Goal: Find specific page/section: Find specific page/section

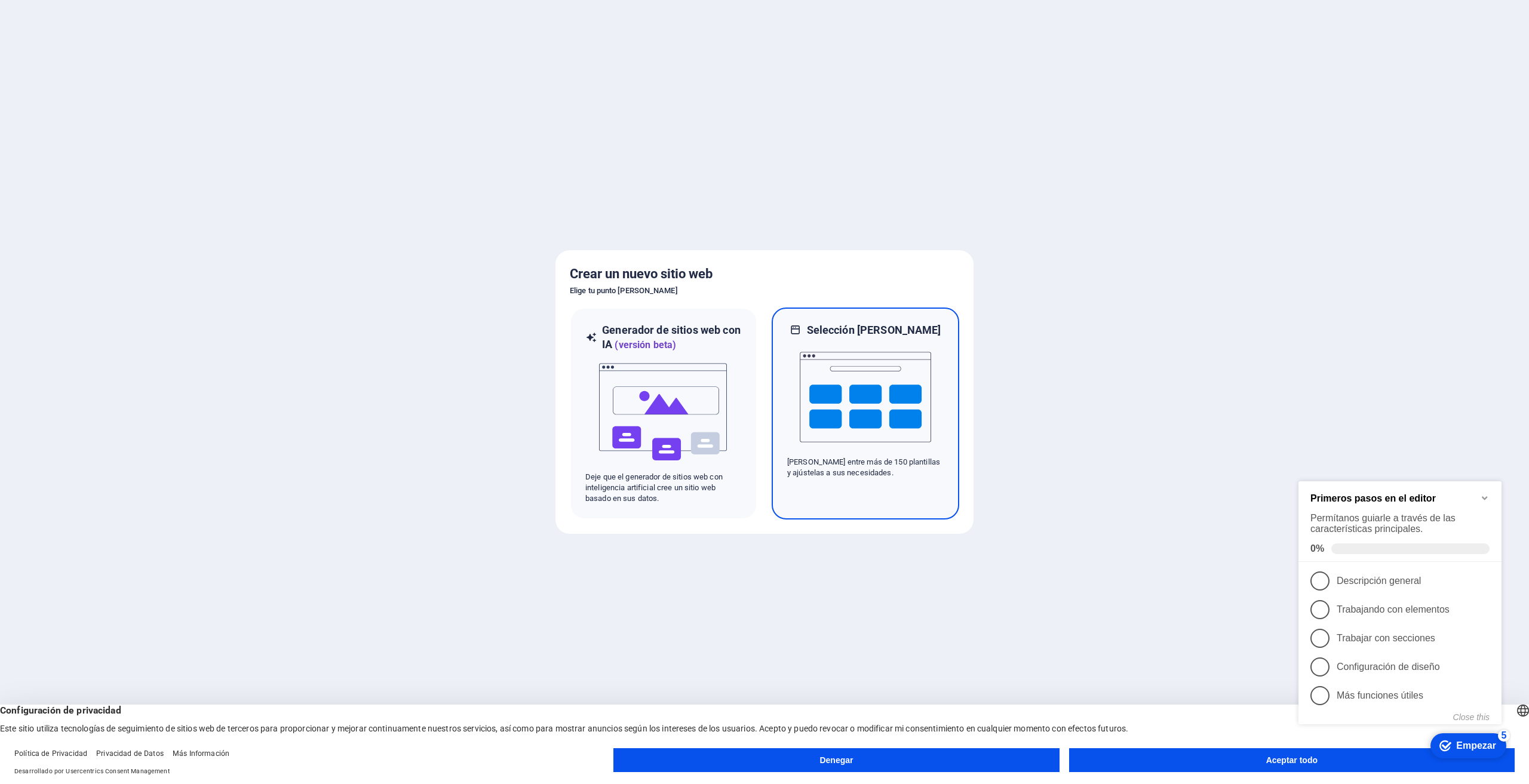
click at [835, 383] on img at bounding box center [865, 397] width 131 height 119
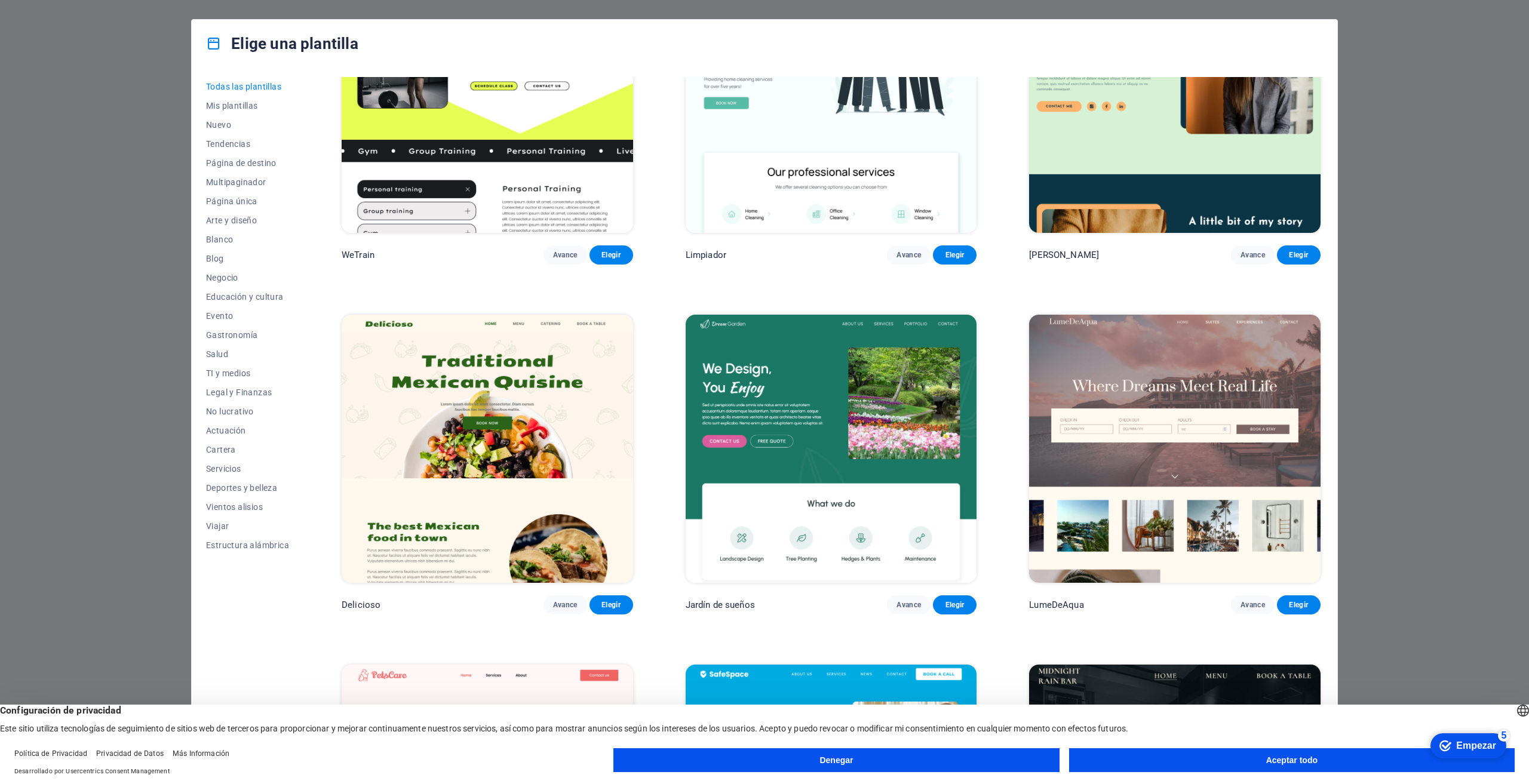
scroll to position [2210, 0]
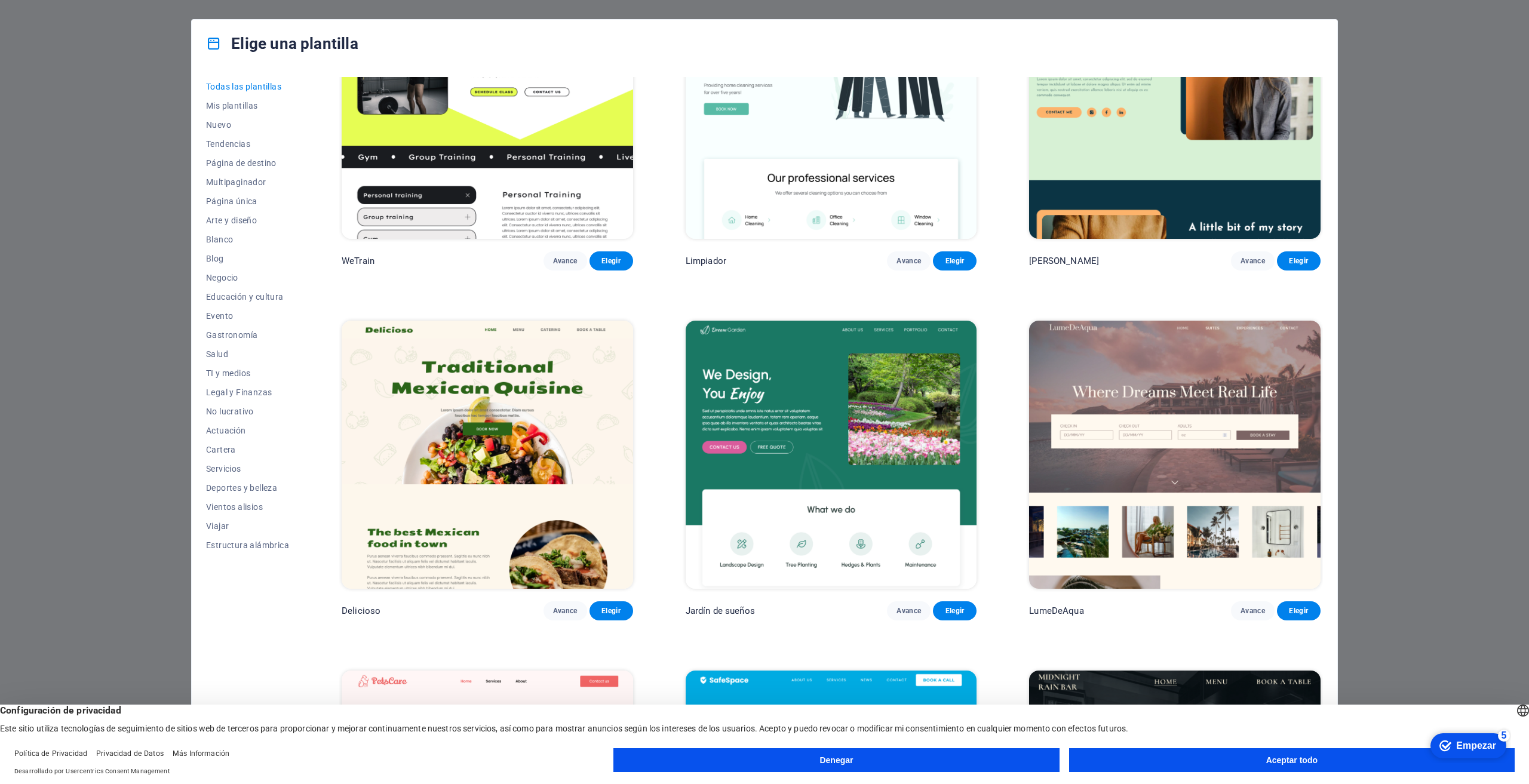
click at [36, 319] on div "Elige una plantilla Todas las plantillas Mis plantillas Nuevo Tendencias Página…" at bounding box center [764, 392] width 1529 height 784
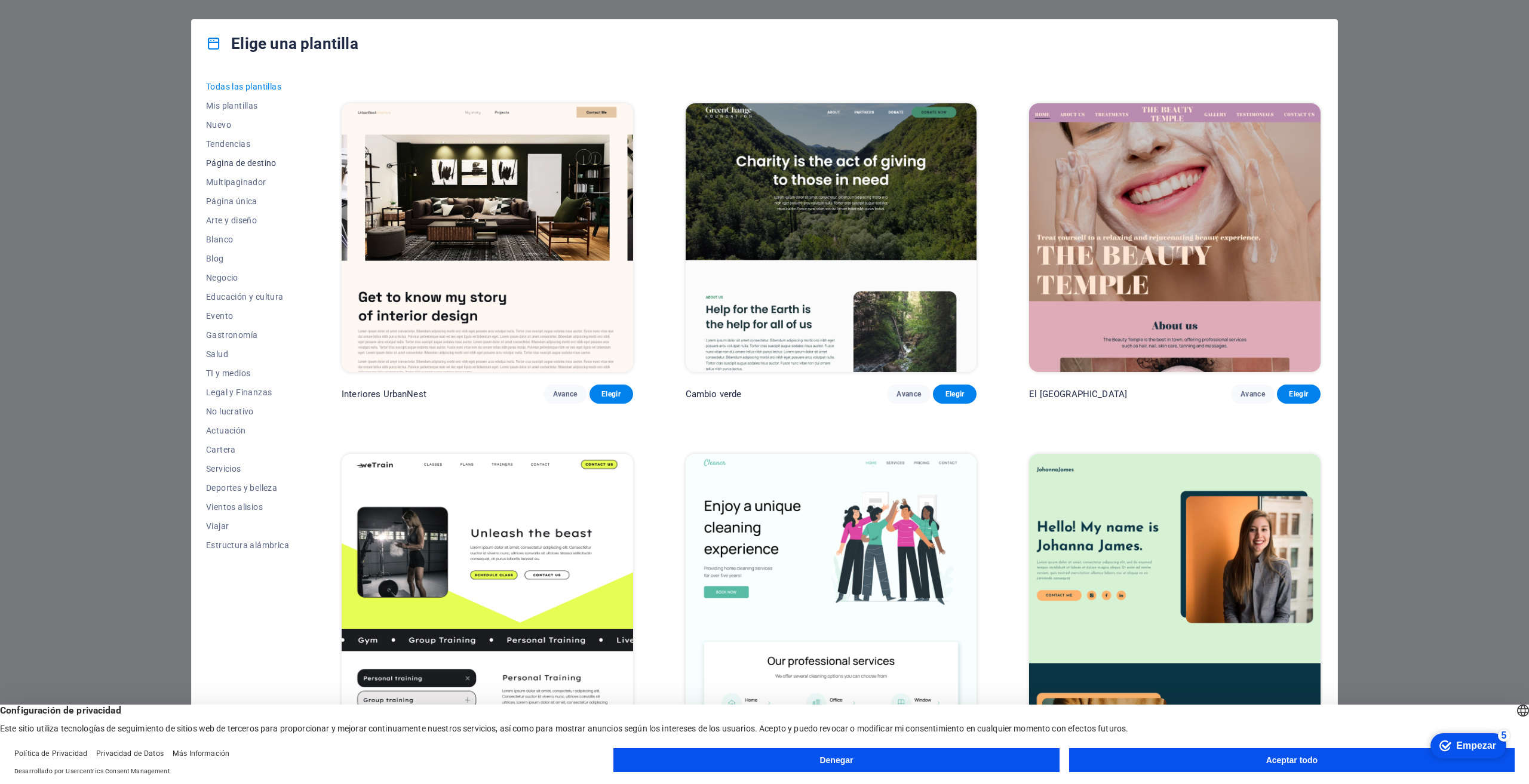
scroll to position [1672, 0]
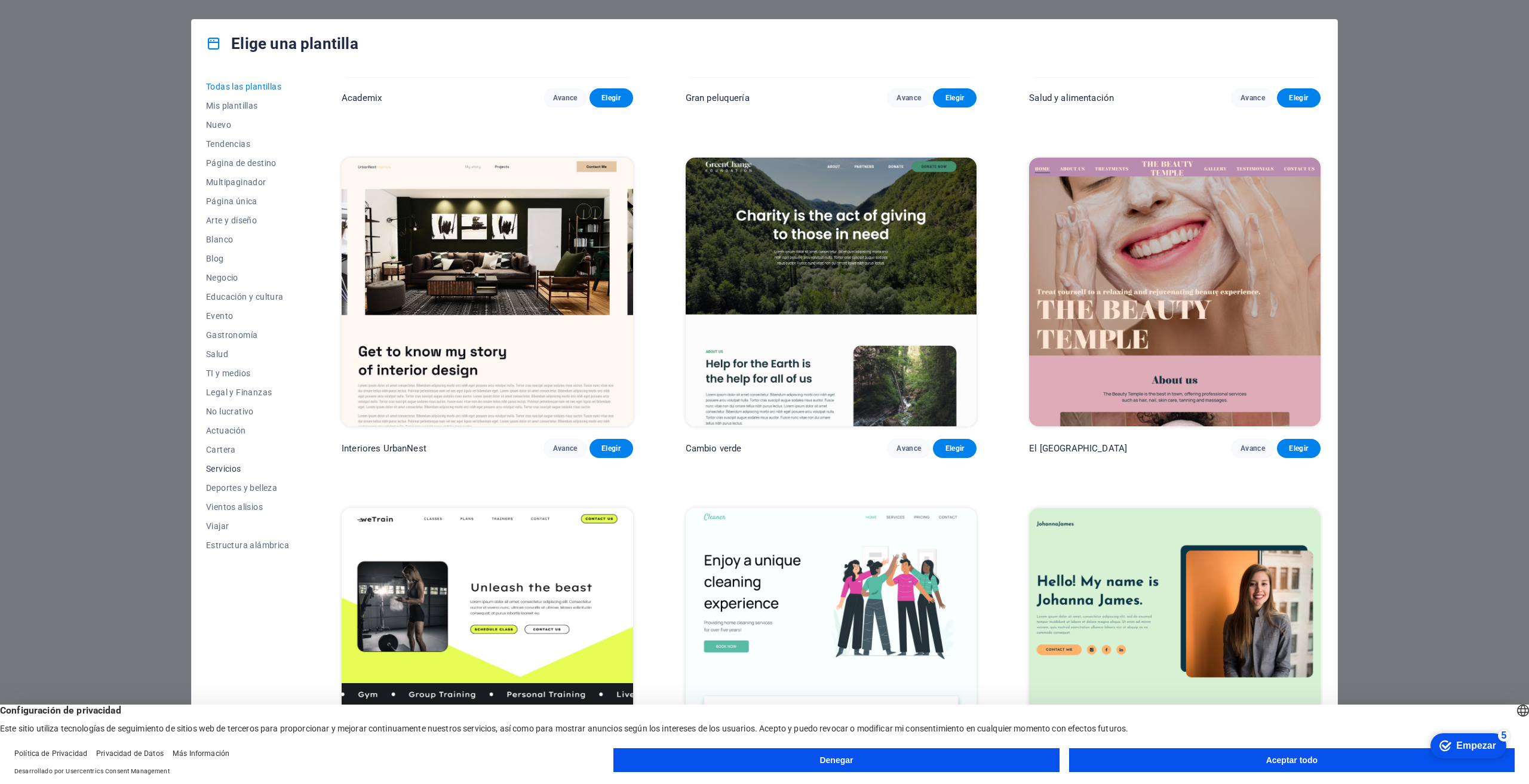
click at [224, 465] on font "Servicios" at bounding box center [224, 469] width 36 height 9
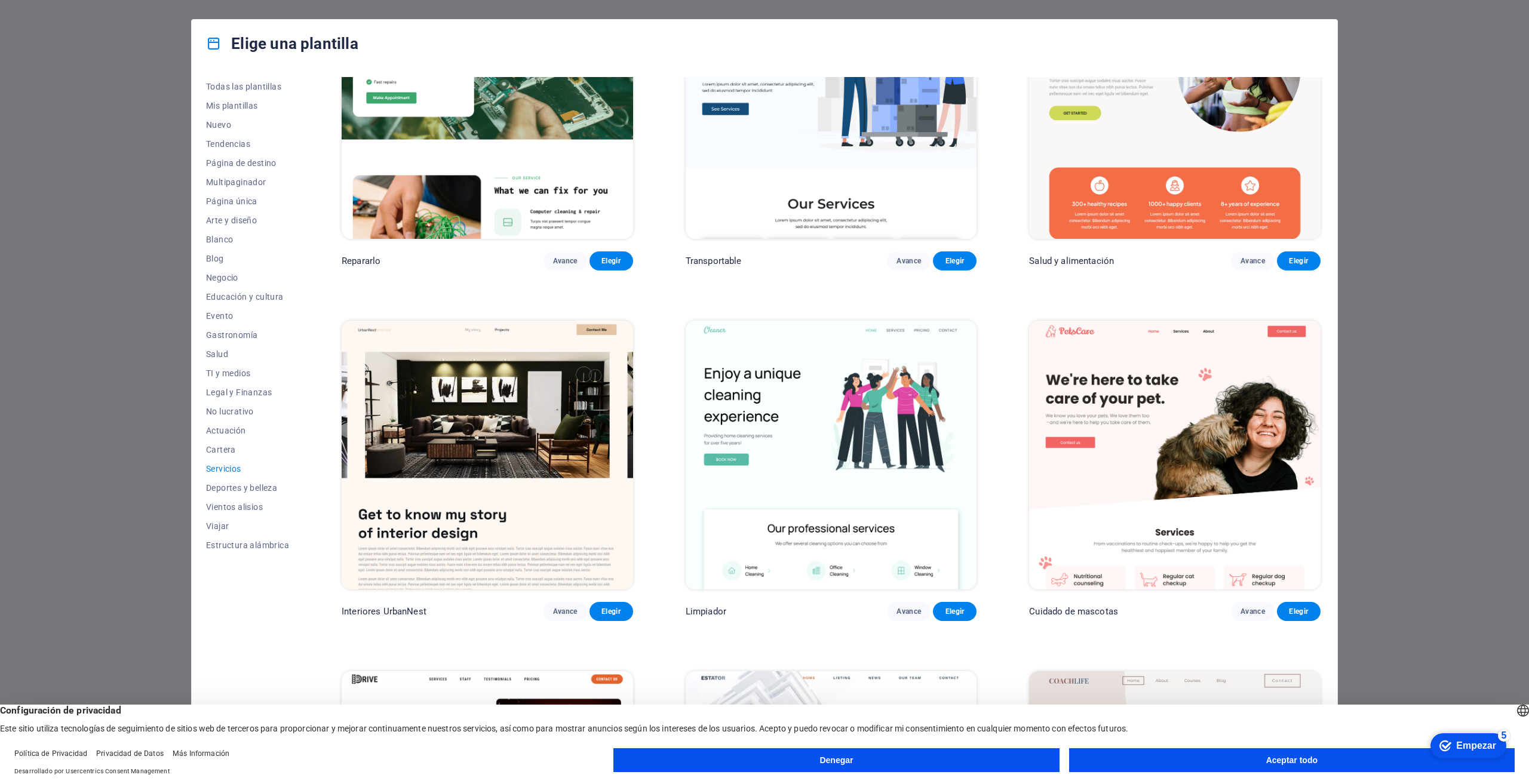
scroll to position [119, 0]
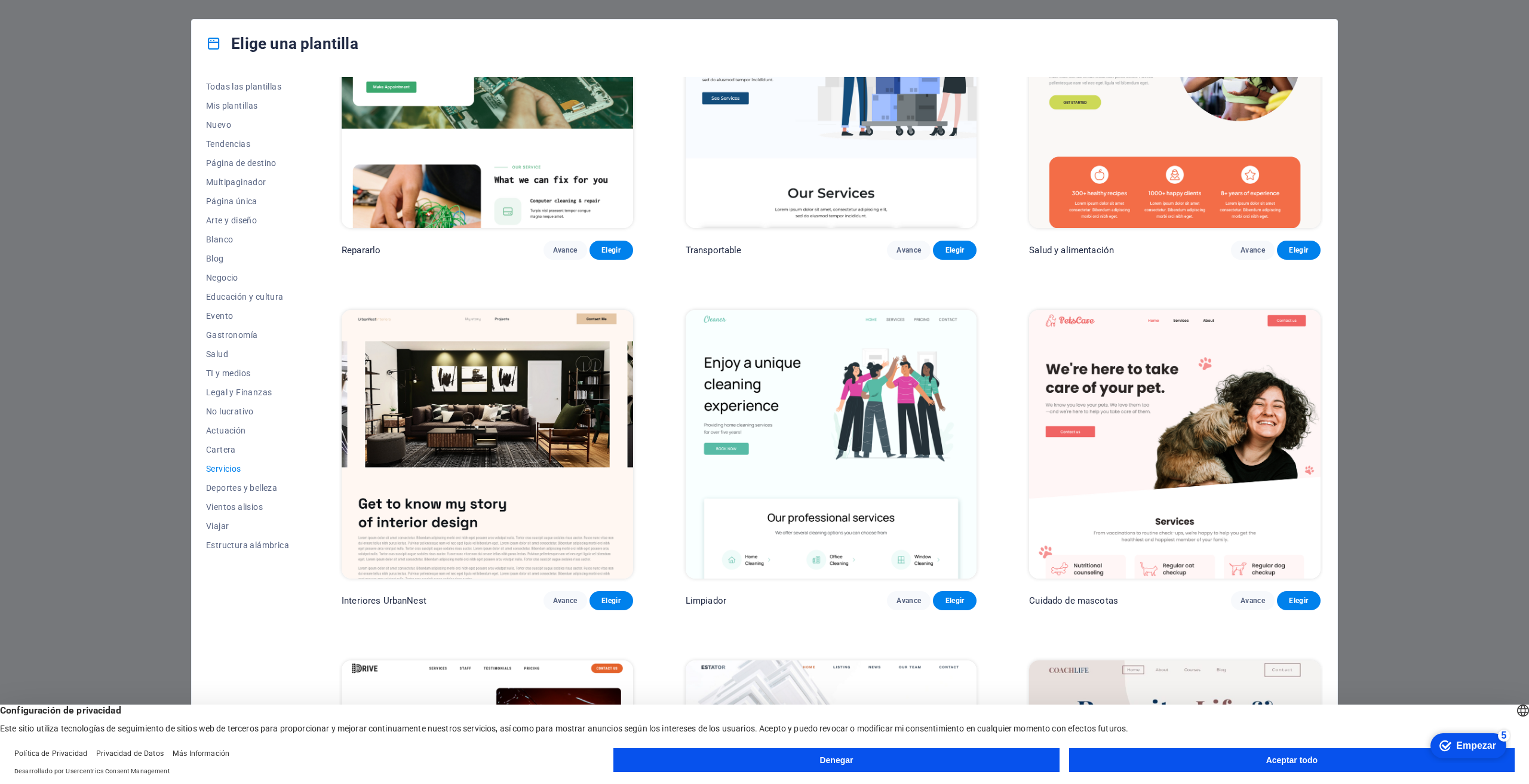
click at [1179, 428] on img at bounding box center [1175, 444] width 292 height 268
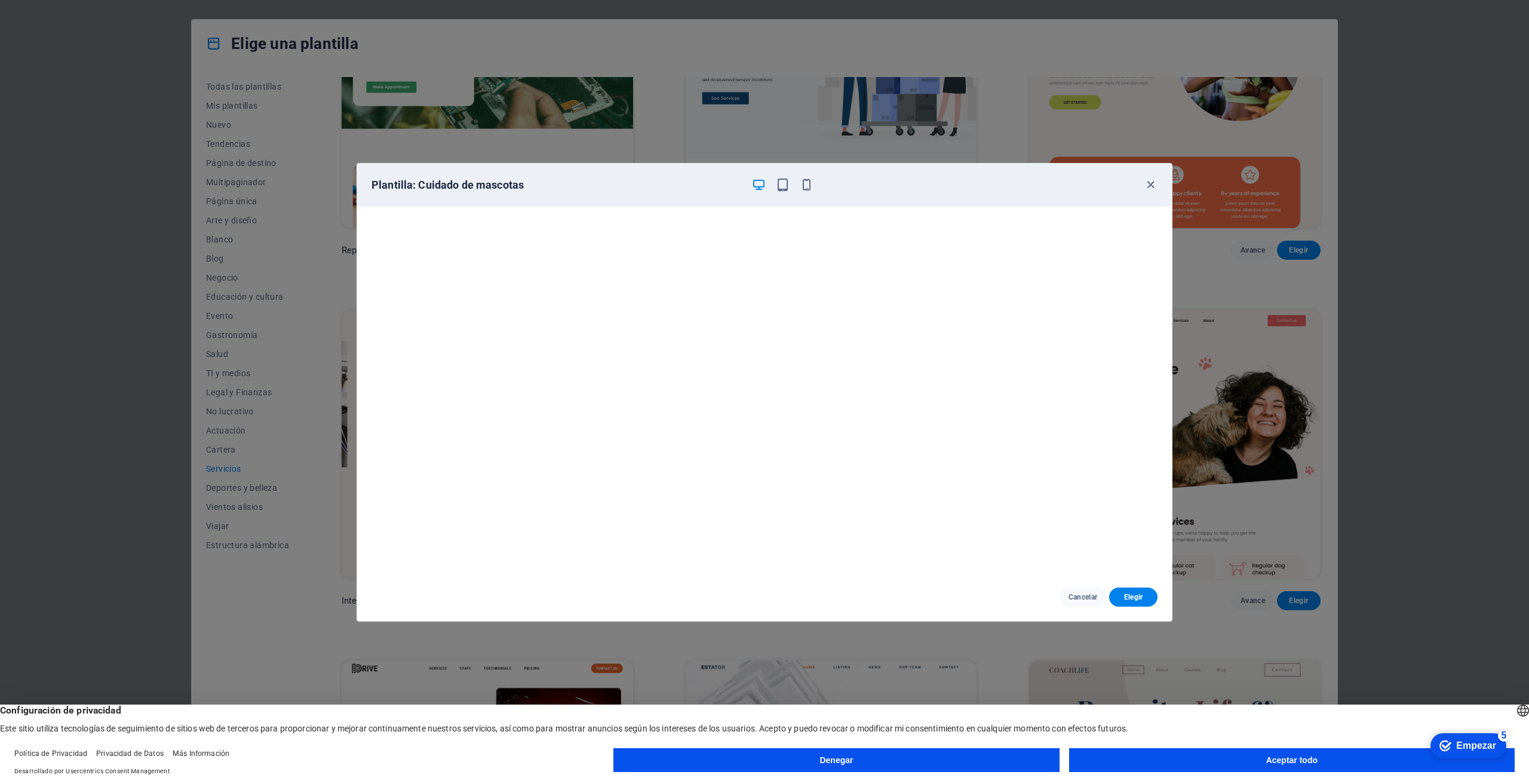
scroll to position [0, 0]
click at [1147, 185] on icon "button" at bounding box center [1151, 185] width 14 height 14
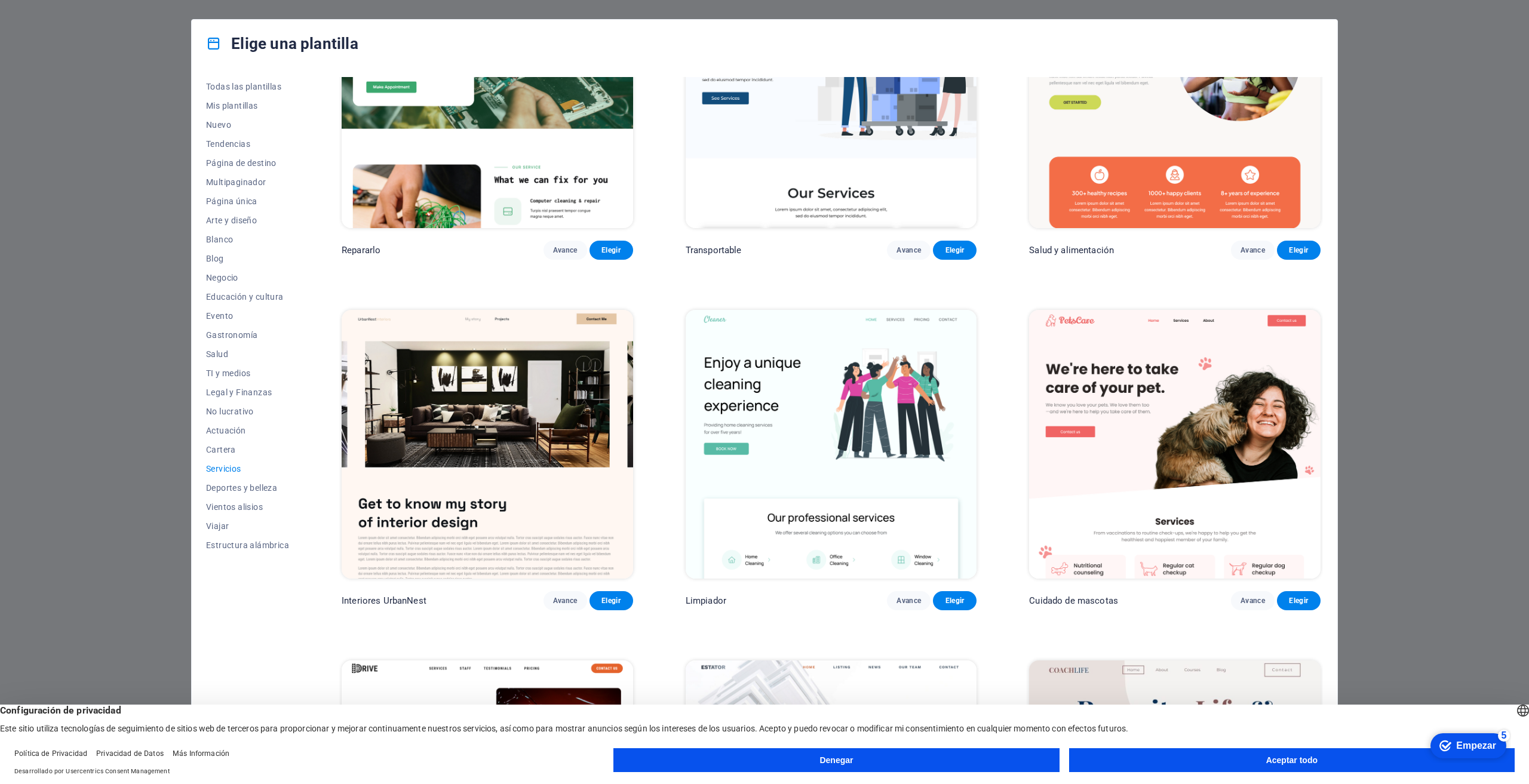
click at [1385, 141] on div "Elige una plantilla Todas las plantillas Mis plantillas Nuevo Tendencias Página…" at bounding box center [764, 392] width 1529 height 784
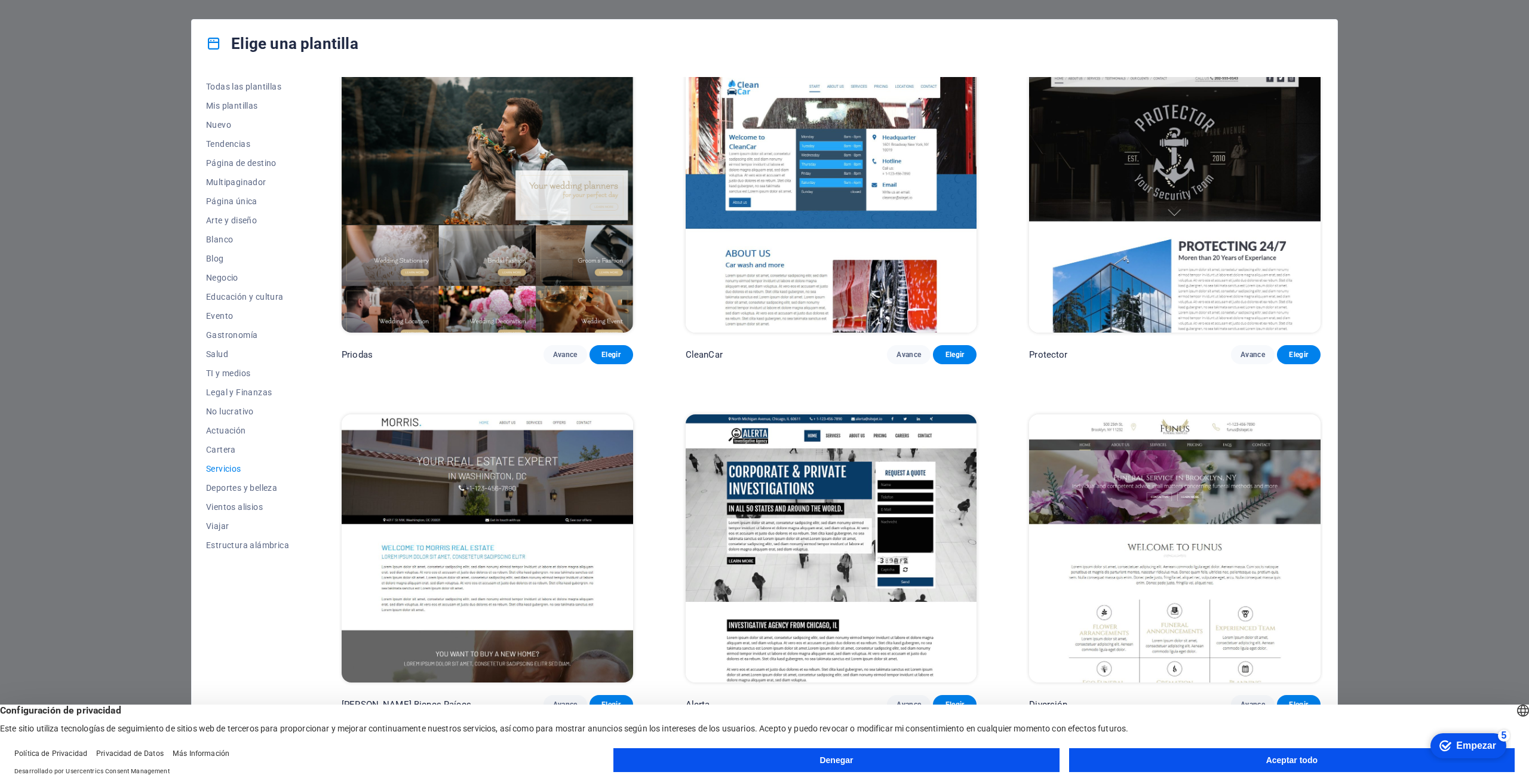
scroll to position [1075, 0]
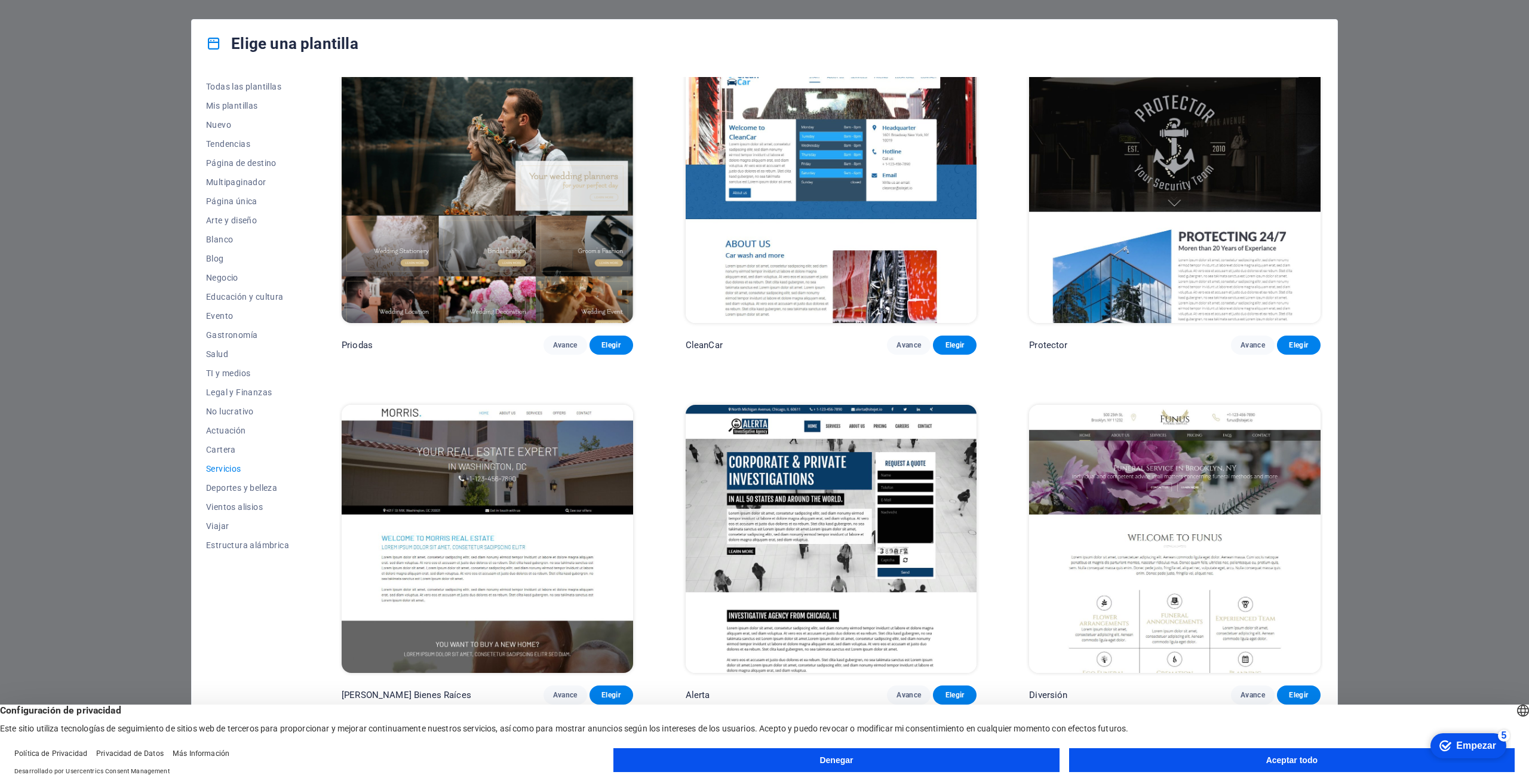
click at [888, 766] on button "Denegar" at bounding box center [836, 760] width 445 height 24
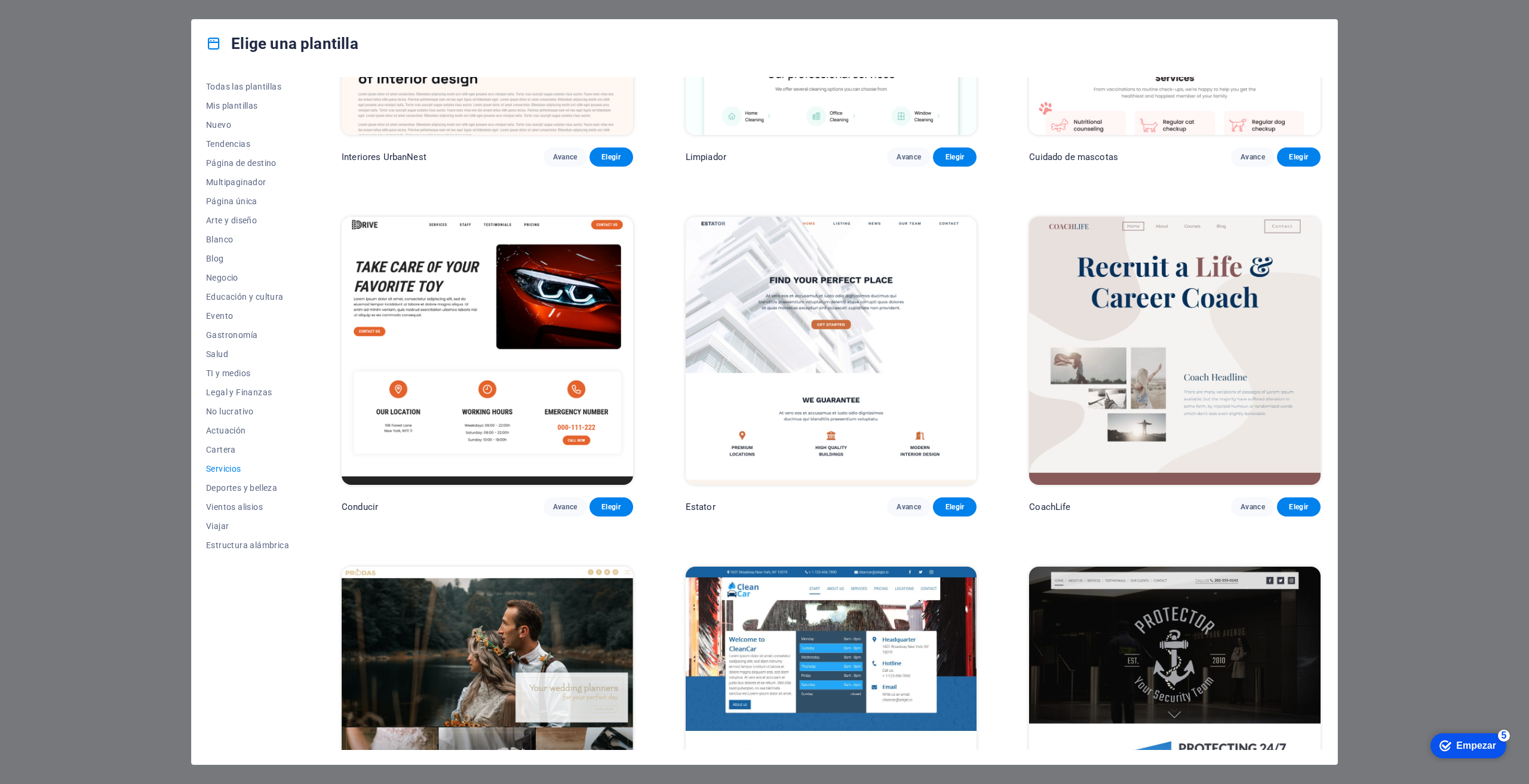
scroll to position [537, 0]
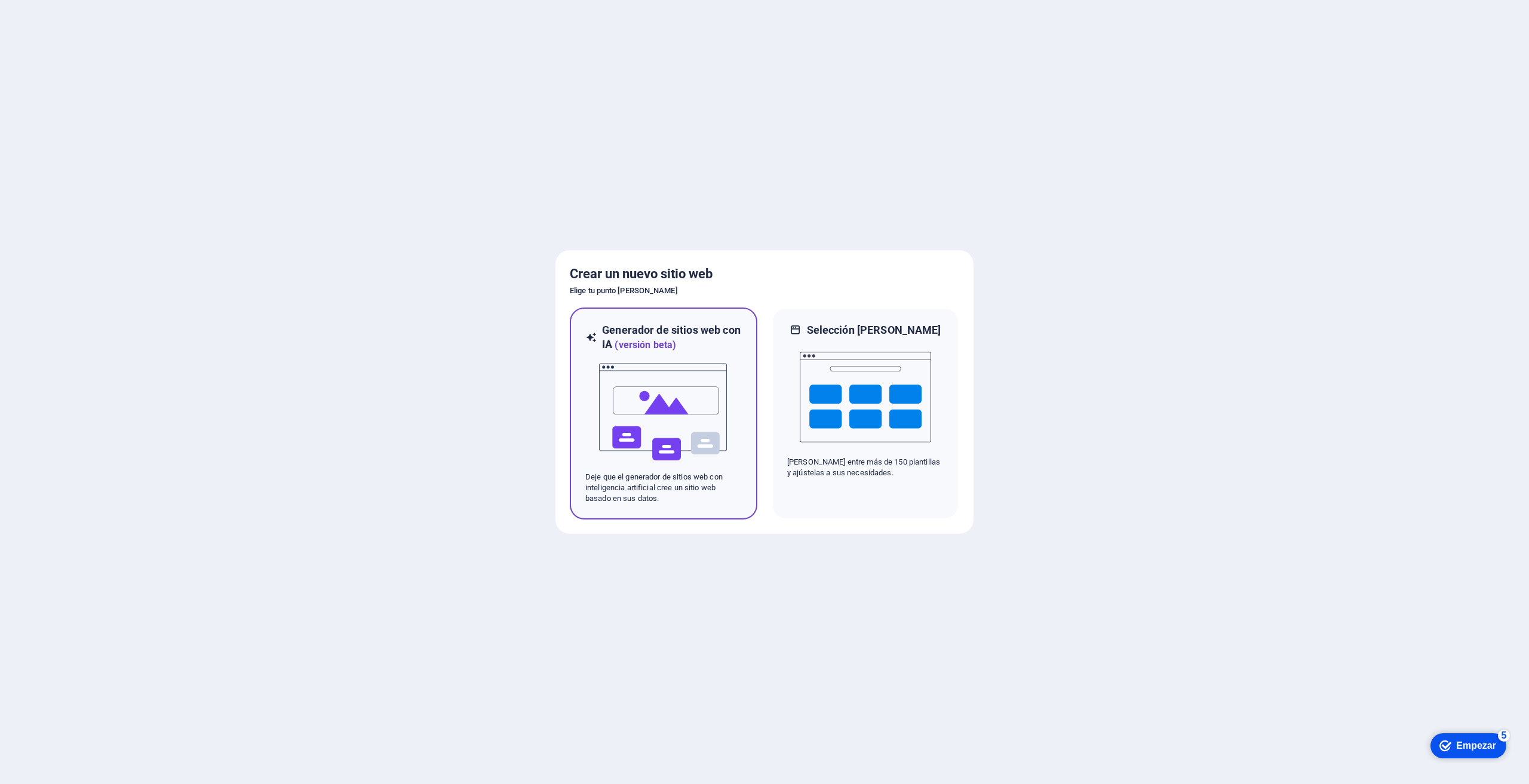
click at [649, 425] on img at bounding box center [664, 412] width 131 height 119
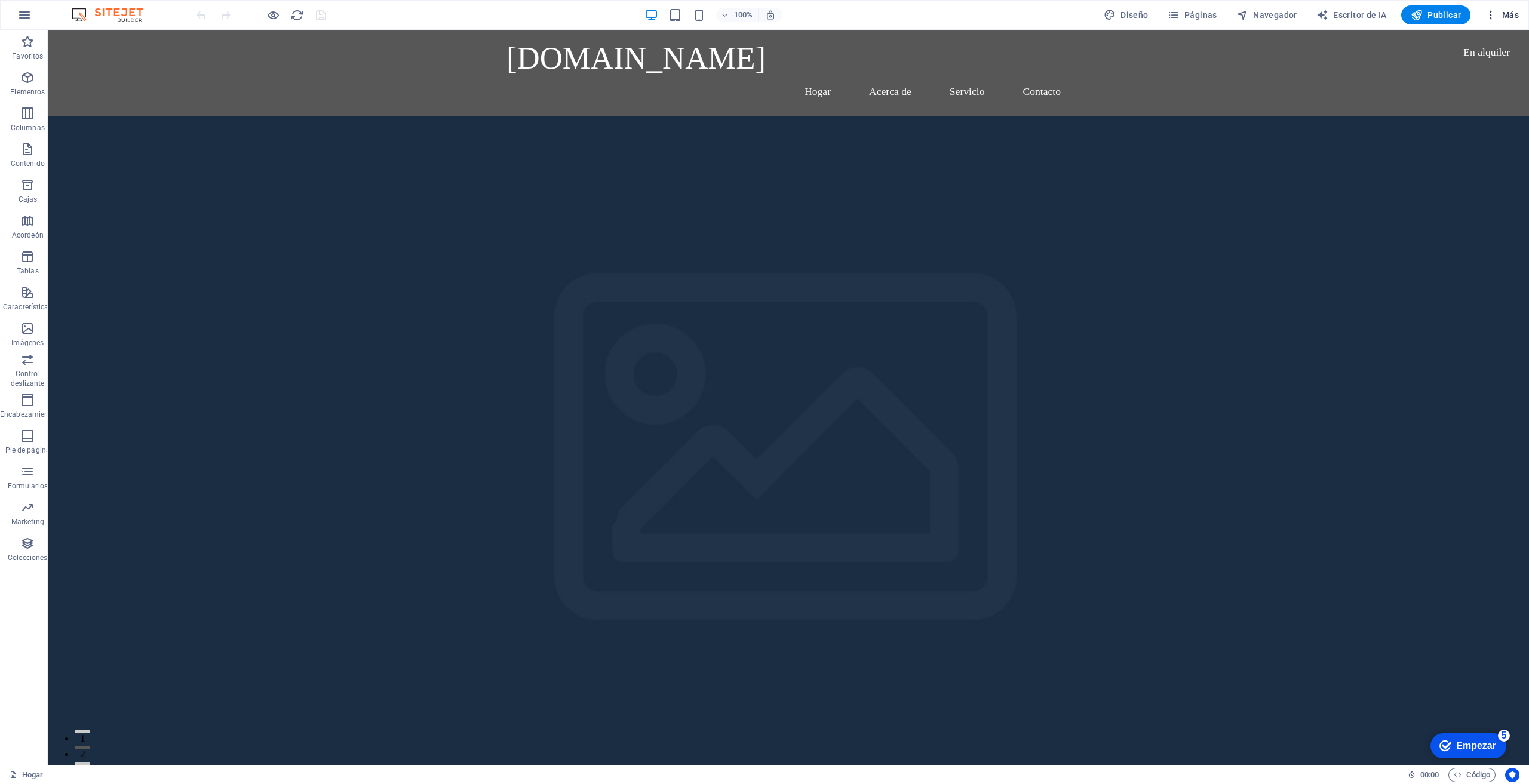
click at [1507, 10] on font "Más" at bounding box center [1510, 15] width 17 height 9
